Goal: Task Accomplishment & Management: Complete application form

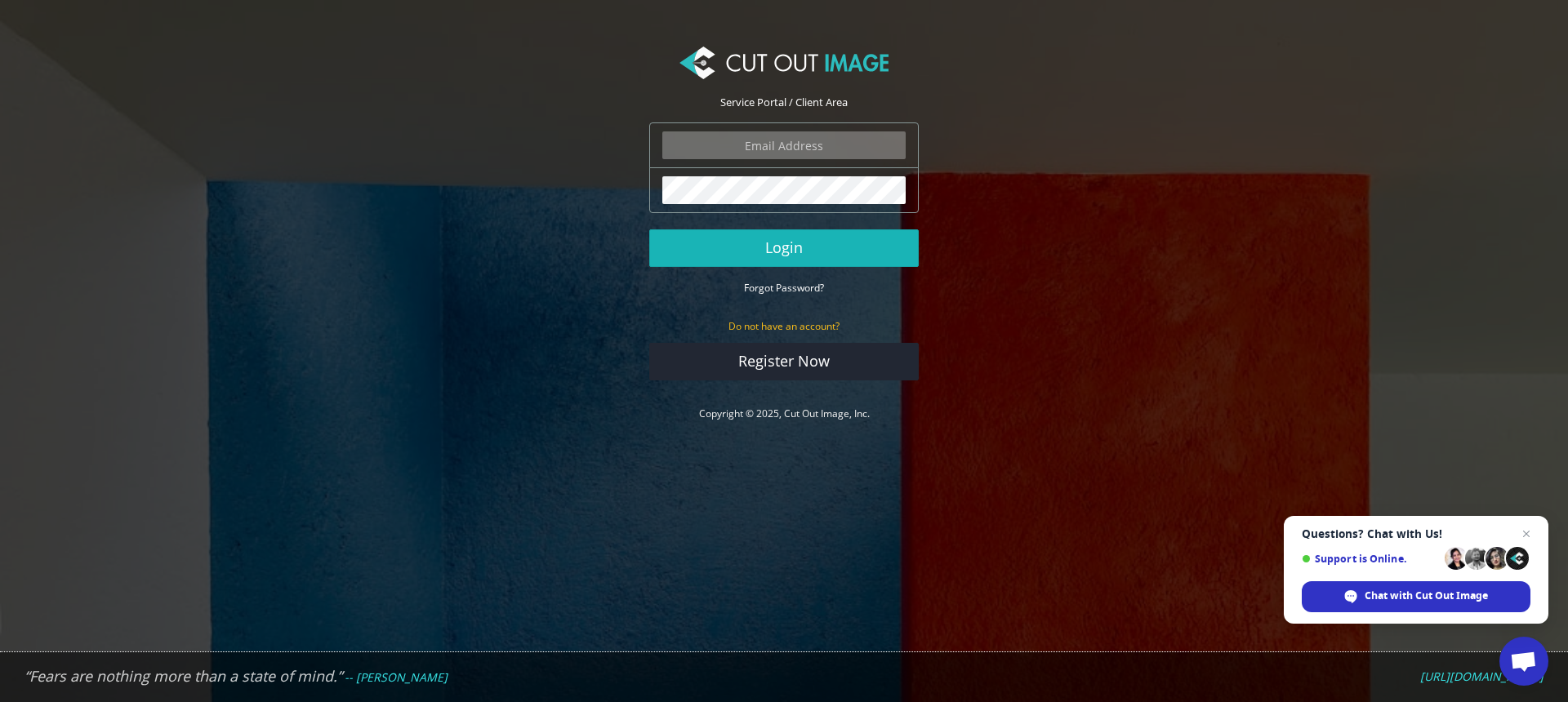
type input "[PERSON_NAME][EMAIL_ADDRESS][DOMAIN_NAME]"
click at [765, 247] on button "Login" at bounding box center [784, 248] width 270 height 38
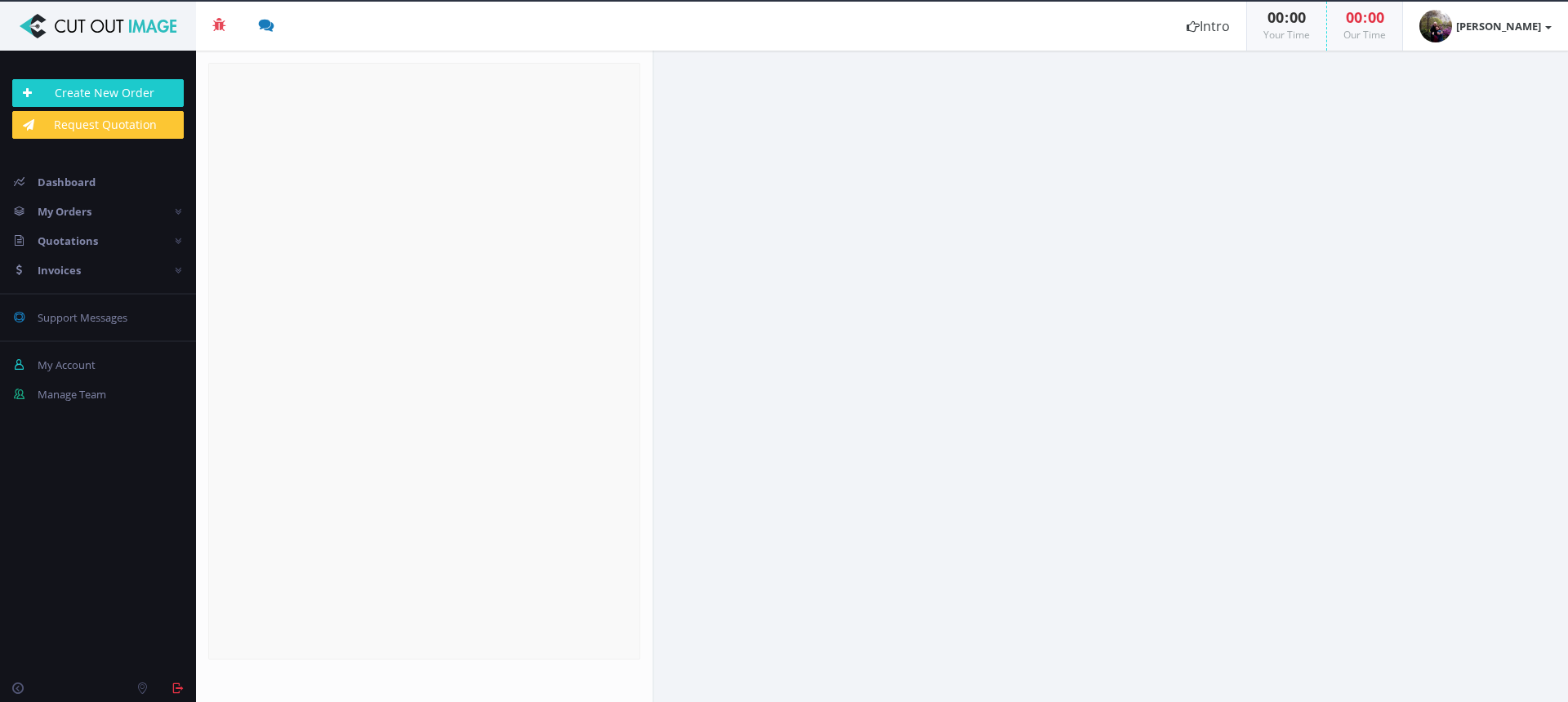
radio input "true"
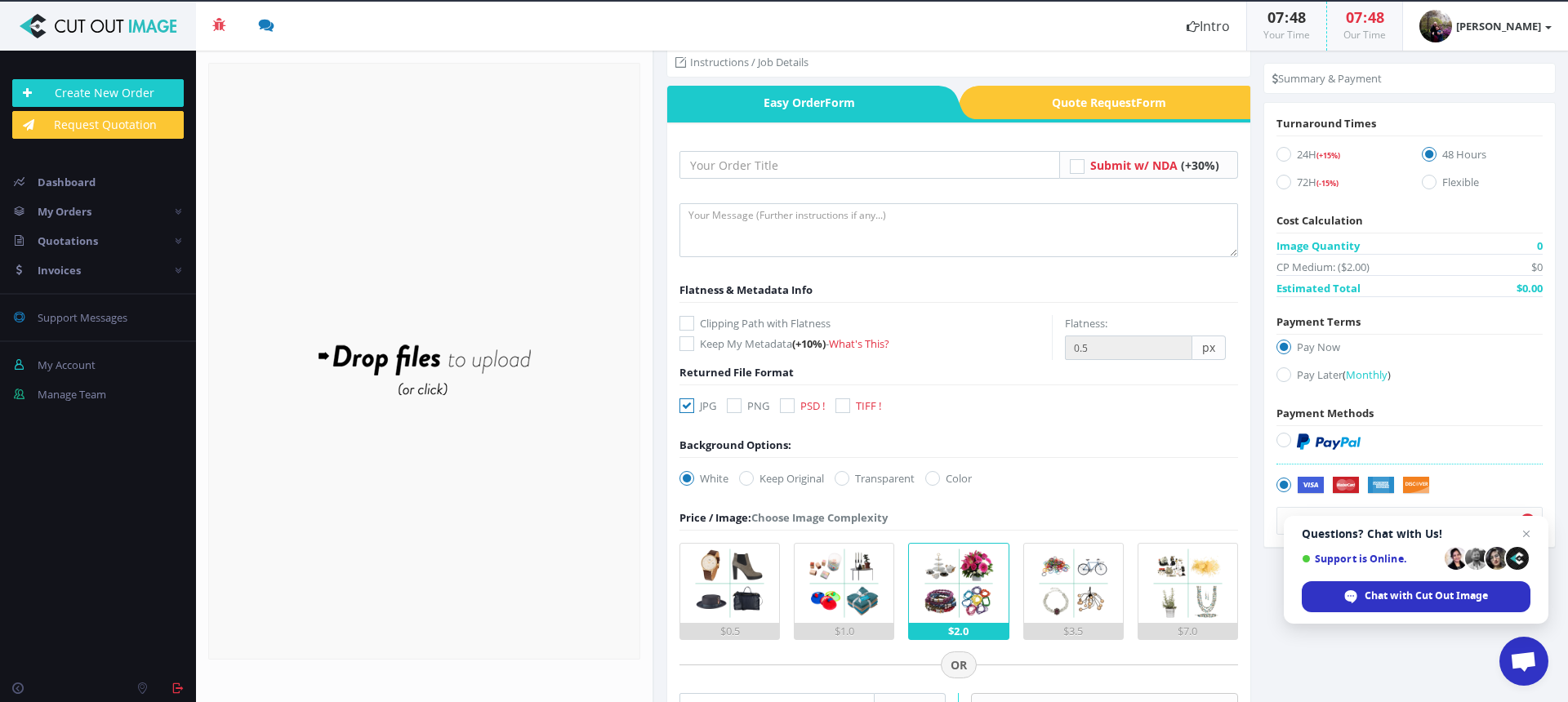
scroll to position [13, 0]
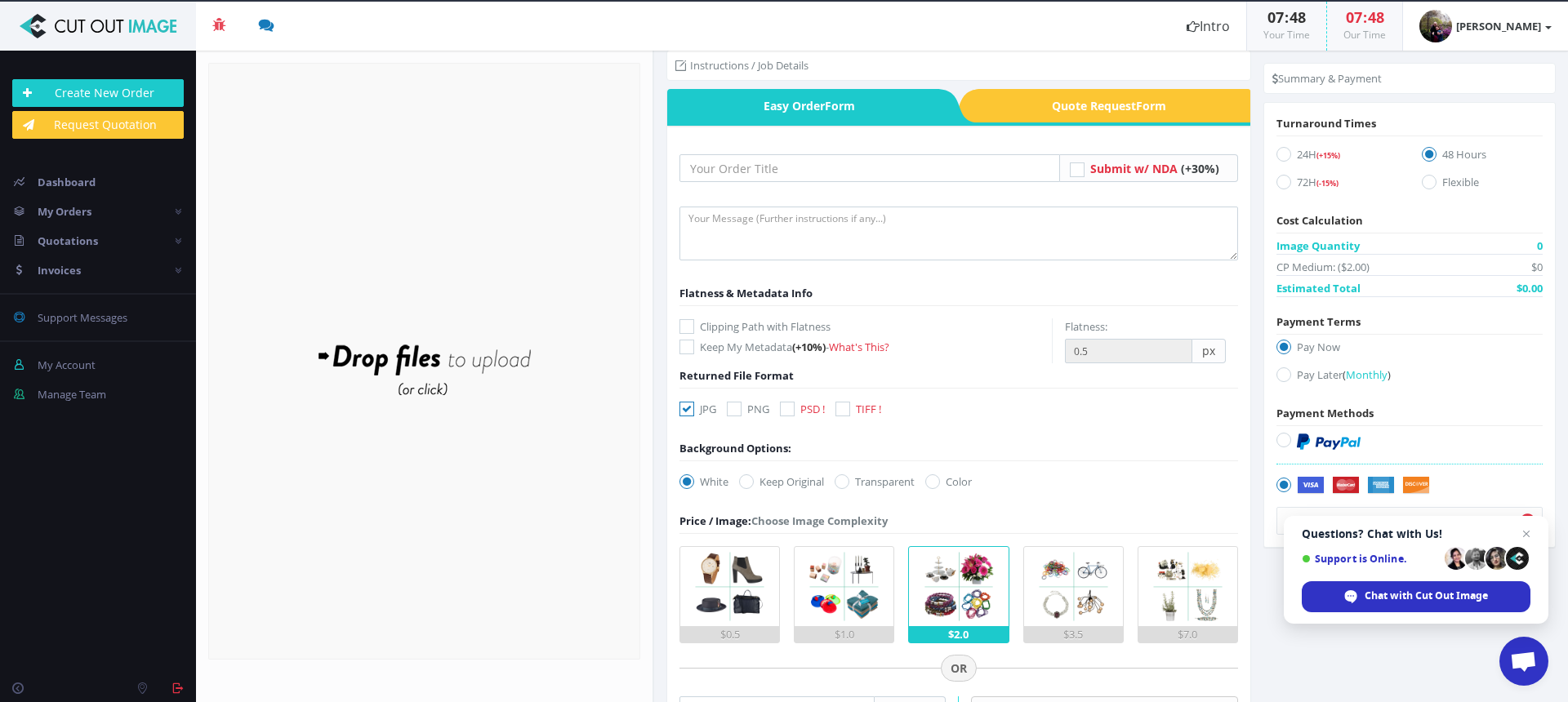
click at [1080, 97] on span "Quote Request Form" at bounding box center [1115, 106] width 271 height 33
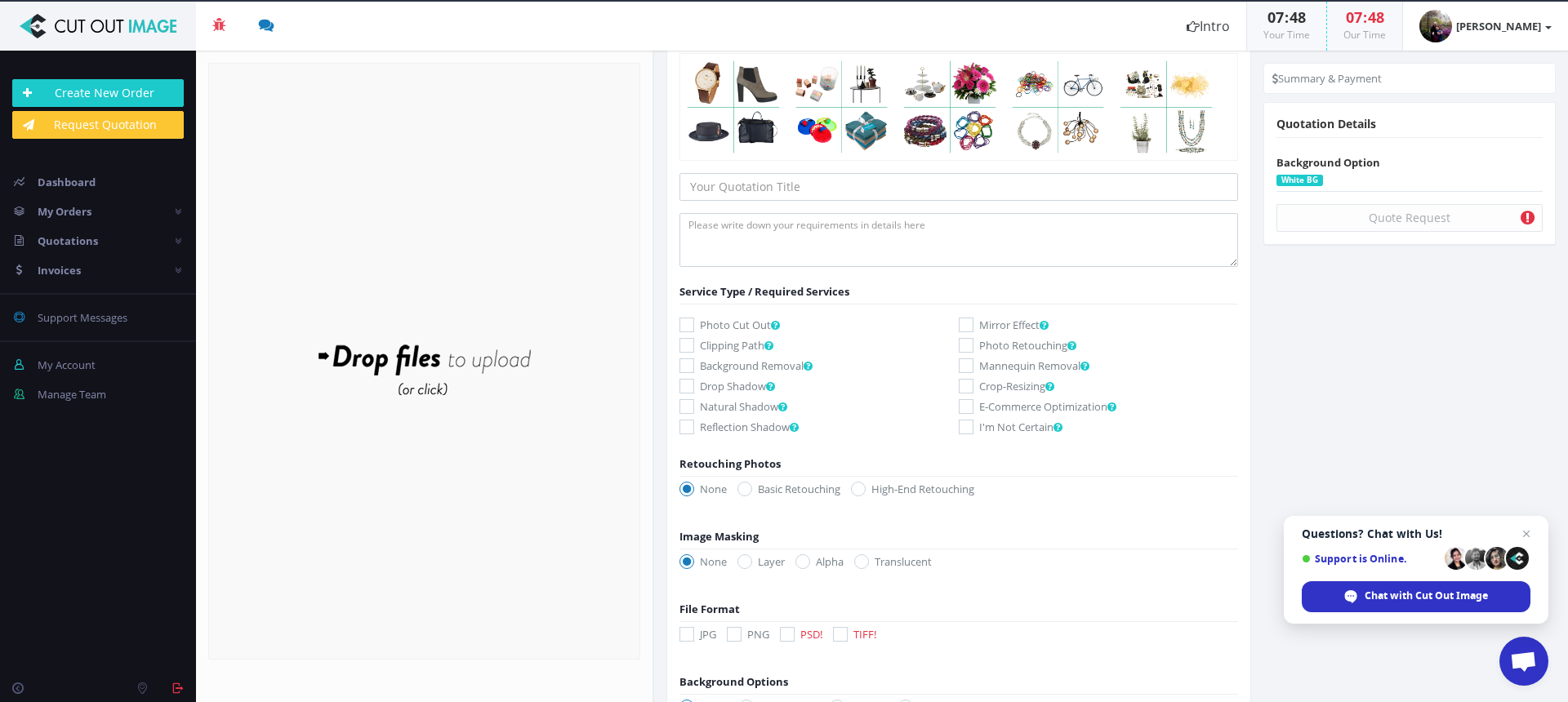
scroll to position [99, 0]
click at [687, 321] on icon at bounding box center [687, 323] width 15 height 15
click at [687, 321] on input "Photo Cut Out" at bounding box center [689, 323] width 11 height 11
checkbox input "true"
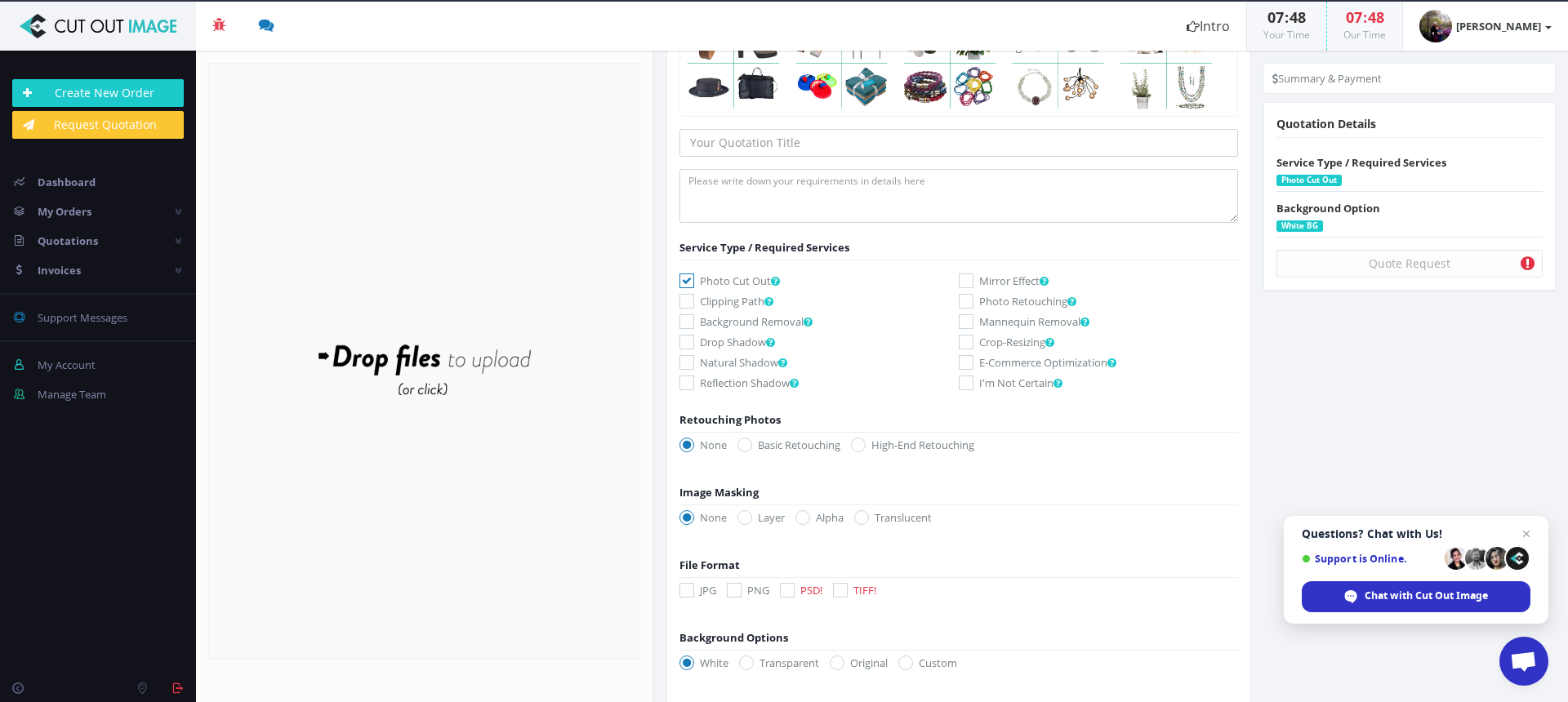
scroll to position [146, 0]
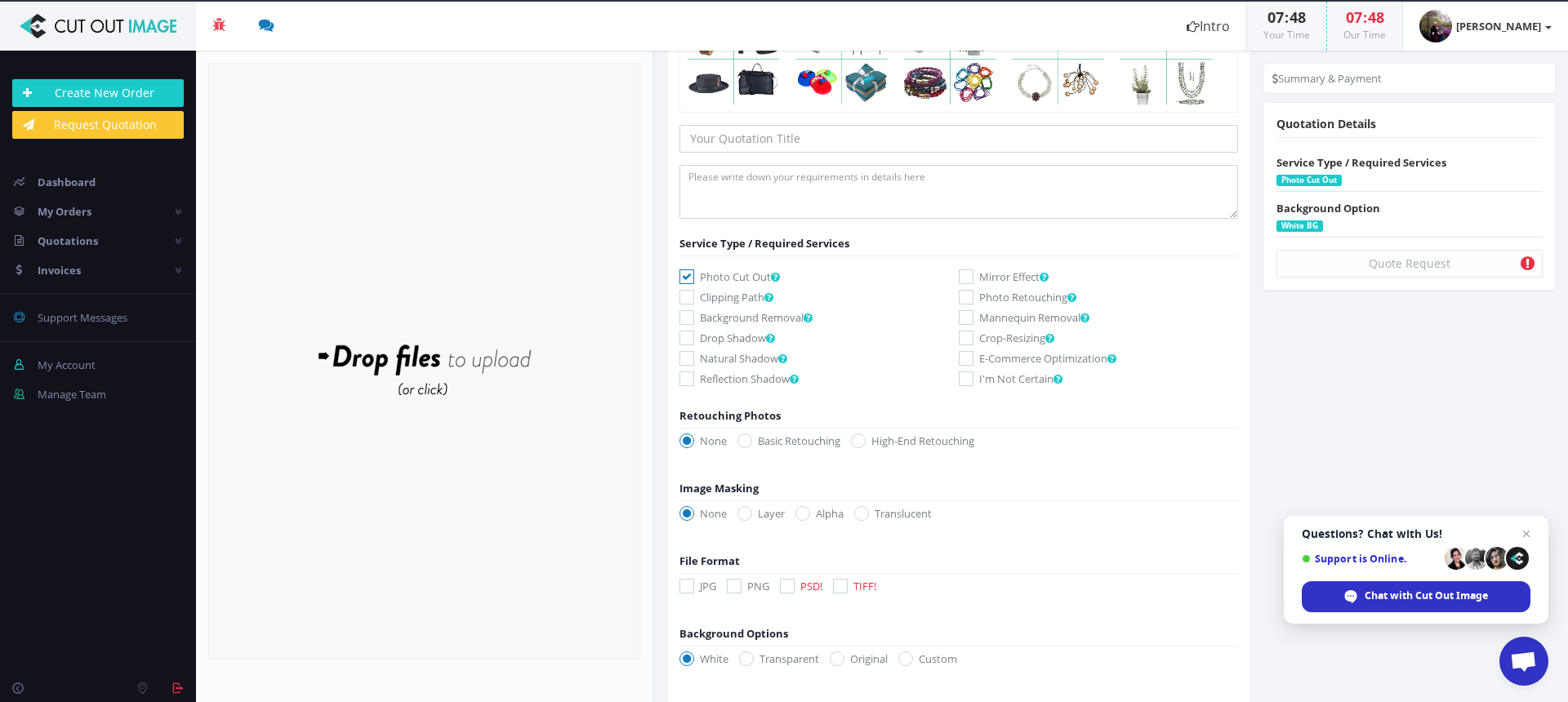
click at [962, 292] on icon at bounding box center [966, 297] width 15 height 15
click at [963, 292] on input "Photo Retouching" at bounding box center [968, 297] width 11 height 11
checkbox input "true"
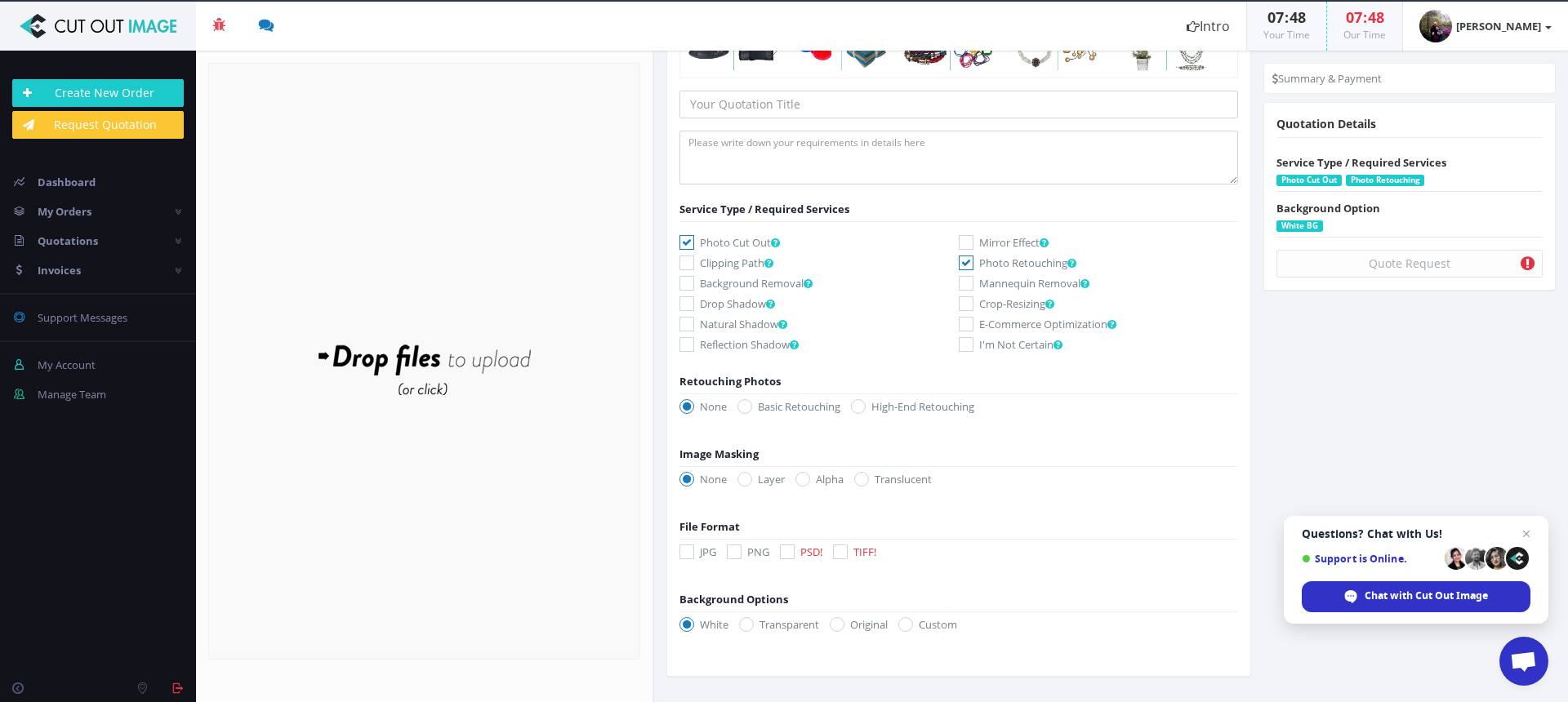
scroll to position [182, 0]
click at [753, 402] on label "Basic Retouching" at bounding box center [788, 405] width 103 height 17
click at [752, 402] on input "Basic Retouching" at bounding box center [746, 405] width 11 height 11
radio input "true"
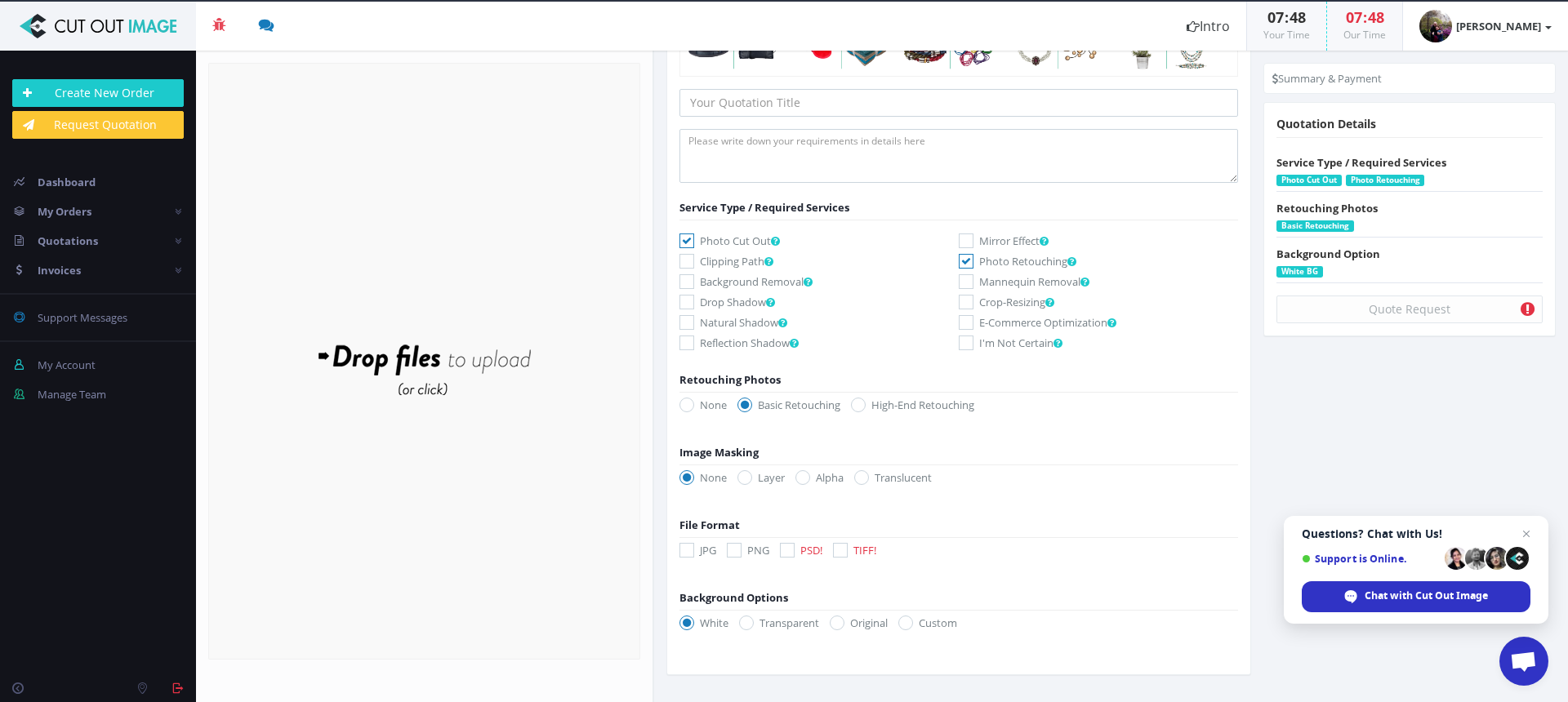
click at [782, 546] on icon at bounding box center [787, 550] width 15 height 15
click at [784, 546] on input "PSD!" at bounding box center [789, 550] width 11 height 11
checkbox input "true"
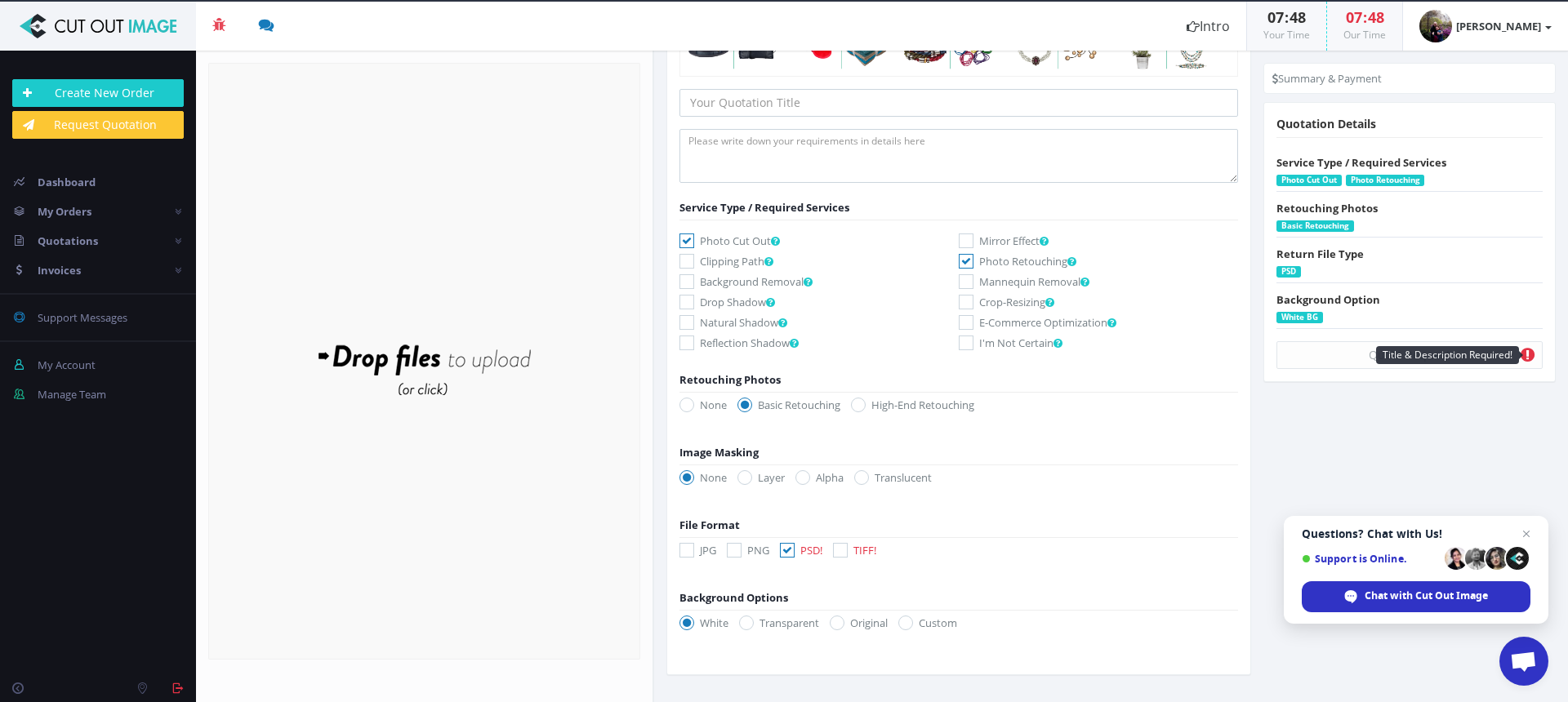
click at [1531, 355] on icon at bounding box center [1527, 356] width 14 height 17
click at [750, 620] on icon at bounding box center [746, 623] width 15 height 15
click at [750, 620] on input "Transparent" at bounding box center [748, 623] width 11 height 11
radio input "true"
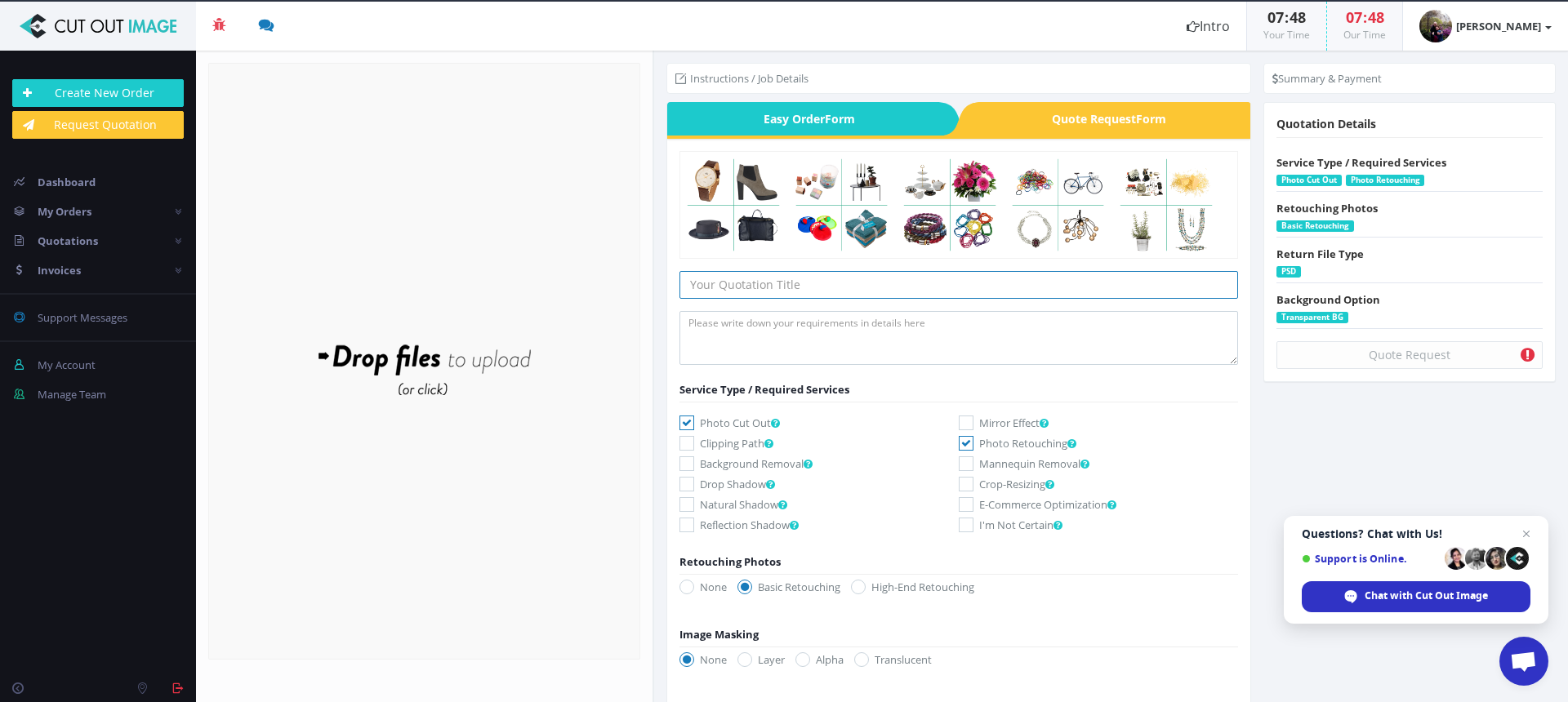
click at [784, 285] on input "text" at bounding box center [959, 285] width 559 height 28
type input "NO pest"
click at [769, 326] on textarea at bounding box center [959, 338] width 559 height 54
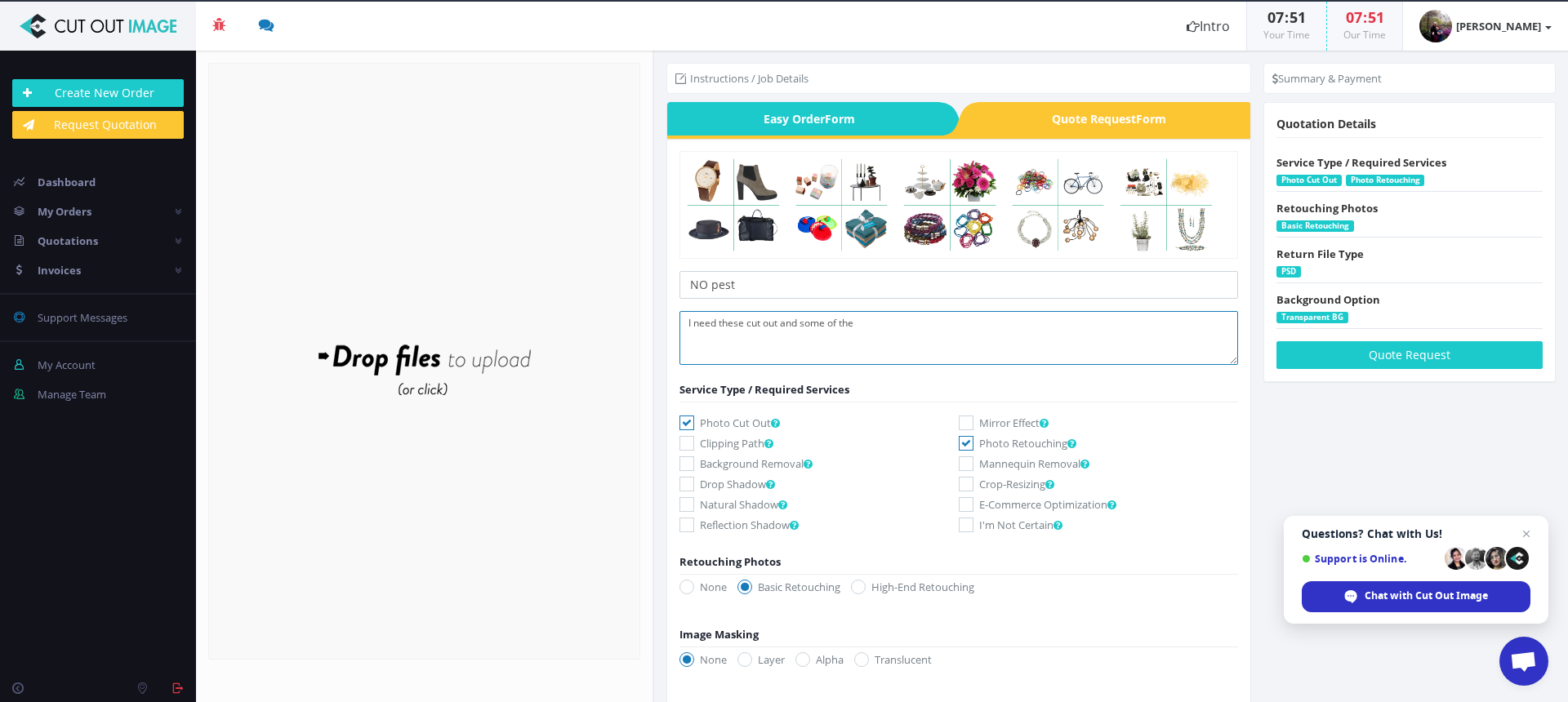
drag, startPoint x: 861, startPoint y: 322, endPoint x: 679, endPoint y: 319, distance: 182.0
click at [680, 319] on textarea "I need these cut out and some of the" at bounding box center [959, 338] width 559 height 54
type textarea "cut out and cleaned up highlights taken down or off"
